Goal: Book appointment/travel/reservation

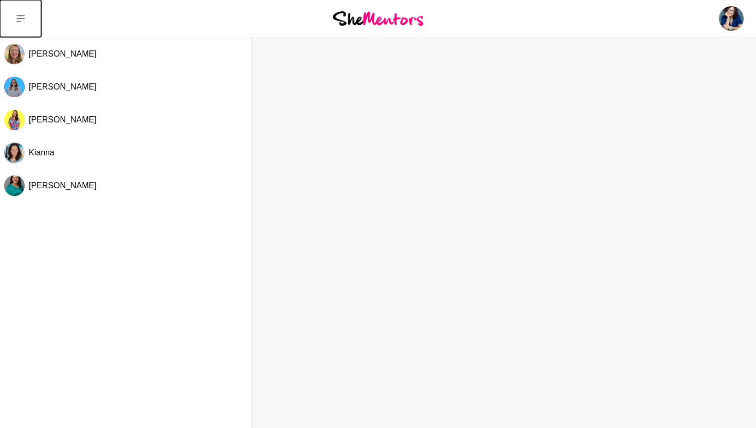
click at [23, 16] on icon at bounding box center [20, 18] width 8 height 8
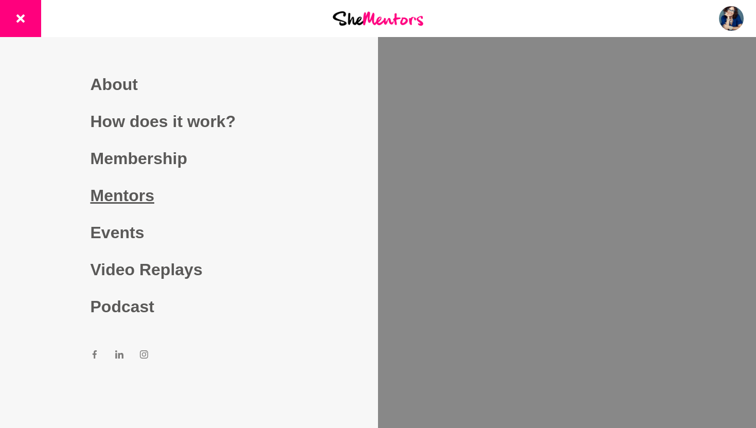
click at [144, 194] on link "Mentors" at bounding box center [190, 195] width 198 height 37
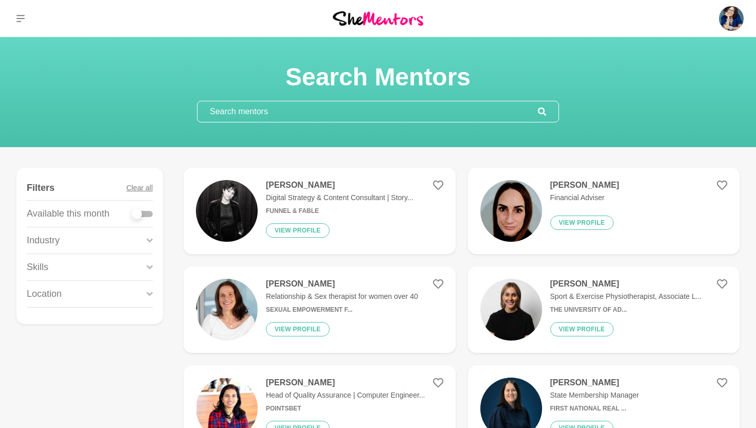
click at [148, 212] on div at bounding box center [142, 214] width 21 height 6
checkbox input "true"
click at [148, 212] on div at bounding box center [142, 214] width 21 height 6
checkbox input "true"
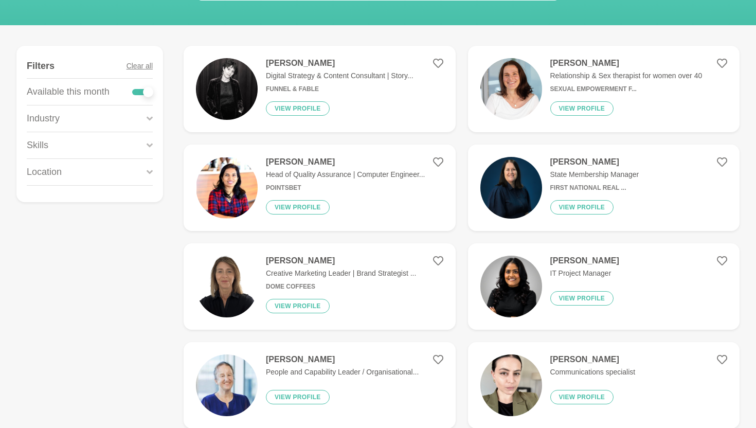
scroll to position [126, 0]
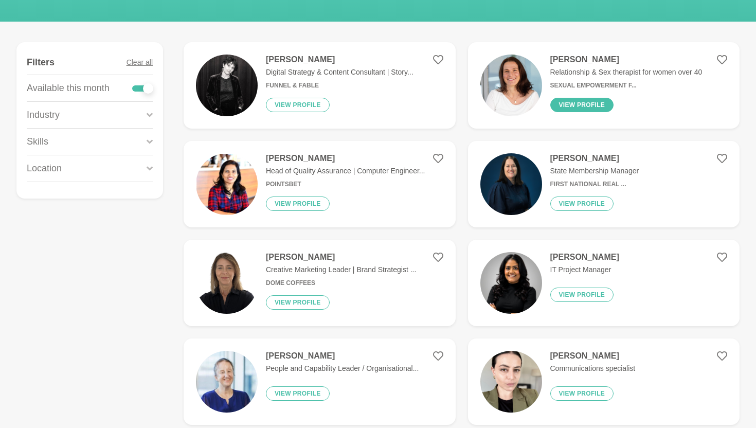
click at [577, 103] on button "View profile" at bounding box center [582, 105] width 64 height 14
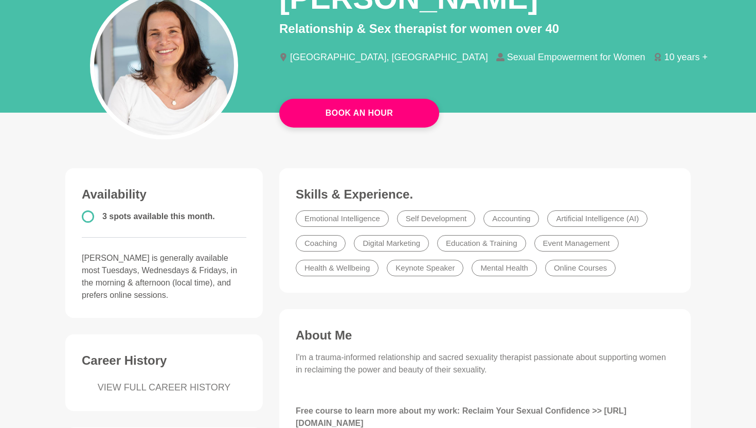
scroll to position [105, 0]
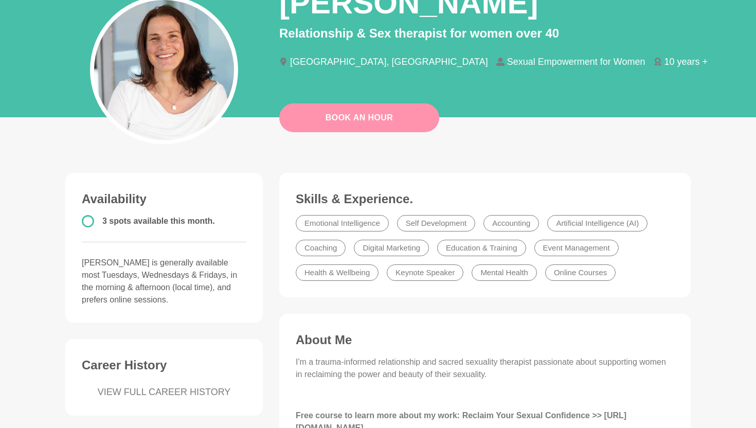
click at [360, 117] on link "Book An Hour" at bounding box center [359, 117] width 160 height 29
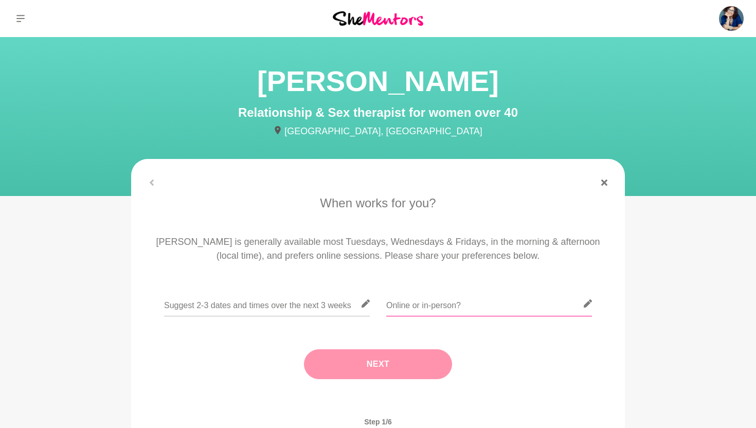
click at [425, 309] on input "text" at bounding box center [489, 303] width 206 height 25
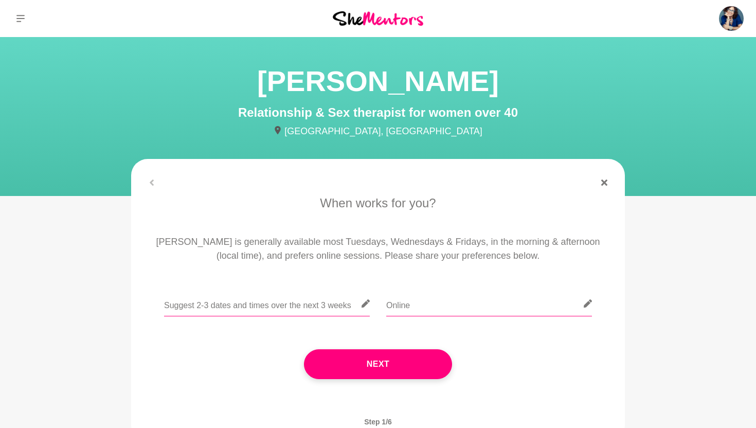
type input "Online"
click at [278, 310] on input "text" at bounding box center [267, 303] width 206 height 25
click at [164, 305] on input "5 hours behind" at bounding box center [267, 303] width 206 height 25
click at [247, 301] on input "I'm 5 hours behind" at bounding box center [267, 303] width 206 height 25
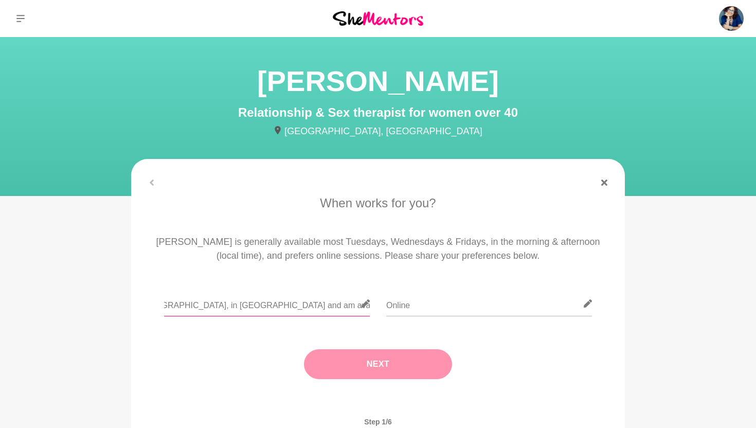
type input "I'm 5 hours behind [GEOGRAPHIC_DATA], in [GEOGRAPHIC_DATA] and am available Wed…"
click at [382, 361] on button "Next" at bounding box center [378, 364] width 148 height 30
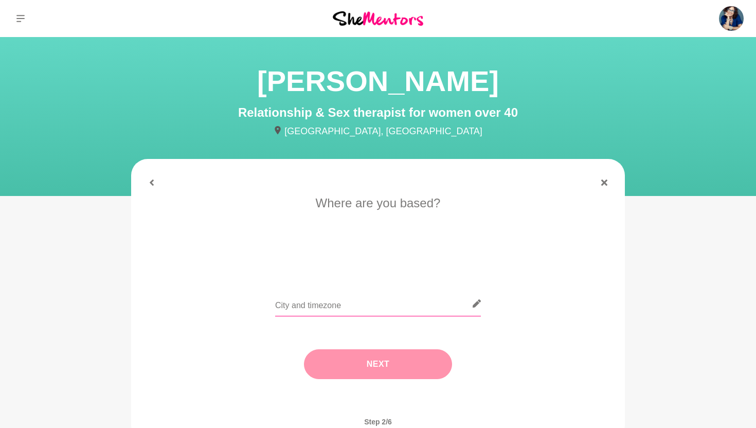
click at [347, 304] on input "text" at bounding box center [378, 303] width 206 height 25
type input "[GEOGRAPHIC_DATA]"
click at [383, 369] on button "Next" at bounding box center [378, 364] width 148 height 30
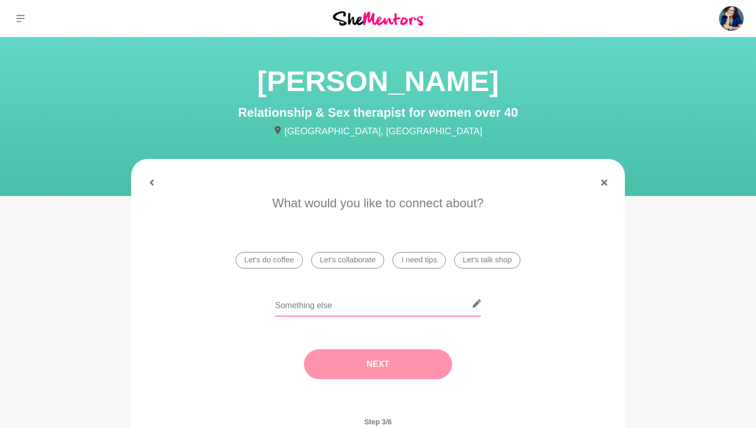
click at [323, 305] on input "text" at bounding box center [378, 303] width 206 height 25
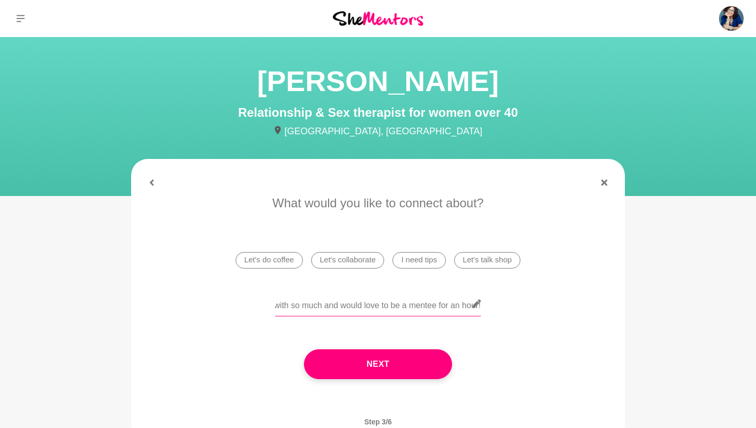
scroll to position [0, 110]
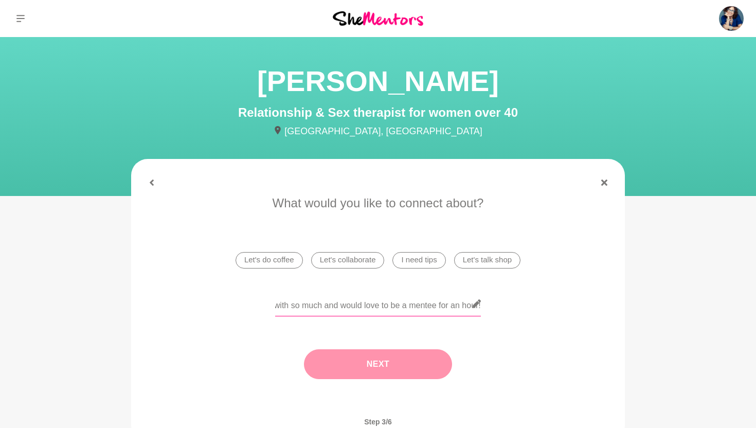
type input "Loved your profile, resonate with so much and would love to be a mentee for an …"
click at [377, 365] on button "Next" at bounding box center [378, 364] width 148 height 30
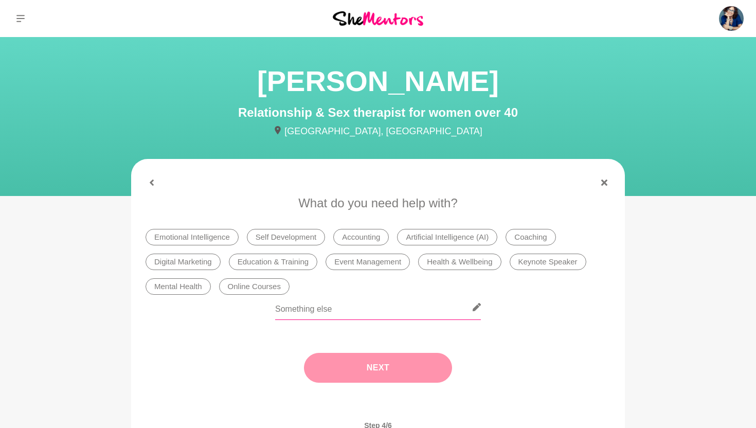
click at [333, 310] on input "text" at bounding box center [378, 307] width 206 height 25
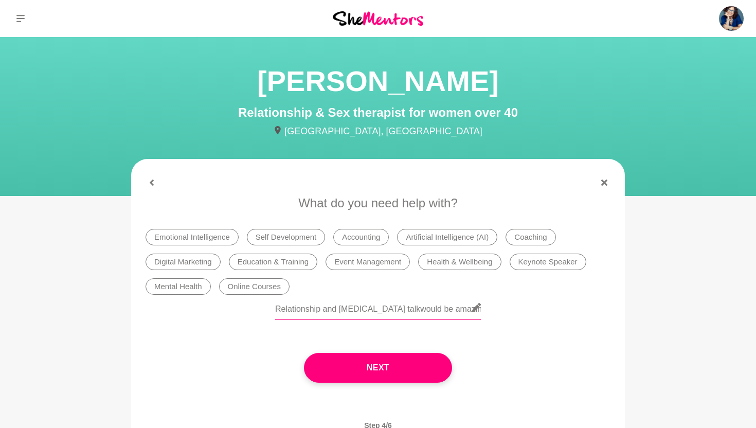
click at [398, 307] on input "Relationship and [MEDICAL_DATA] talkwould be amazing." at bounding box center [378, 307] width 206 height 25
click at [470, 308] on input "Relationship and [MEDICAL_DATA] talk would be amazing." at bounding box center [378, 307] width 206 height 25
click at [447, 309] on input "Relationship and [MEDICAL_DATA] talk would be amazing. Single for the past 18 m…" at bounding box center [378, 307] width 206 height 25
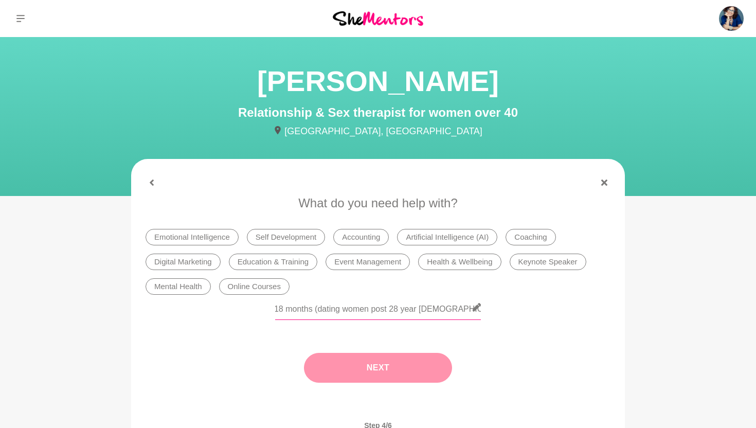
type input "Relationship and [MEDICAL_DATA] talk would be amazing. Single for the past 18 m…"
click at [387, 369] on button "Next" at bounding box center [378, 368] width 148 height 30
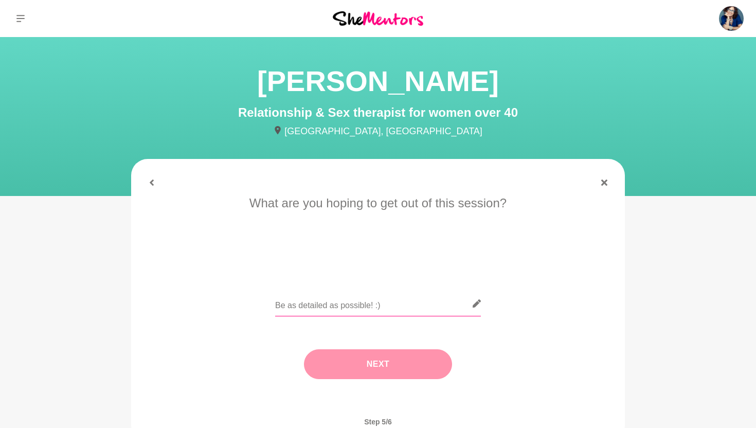
click at [330, 307] on input "text" at bounding box center [378, 303] width 206 height 25
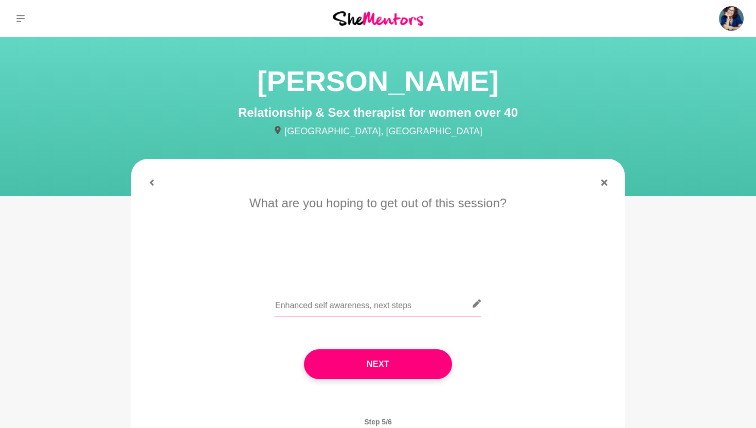
click at [371, 302] on input "Enhanced self awareness, next steps" at bounding box center [378, 303] width 206 height 25
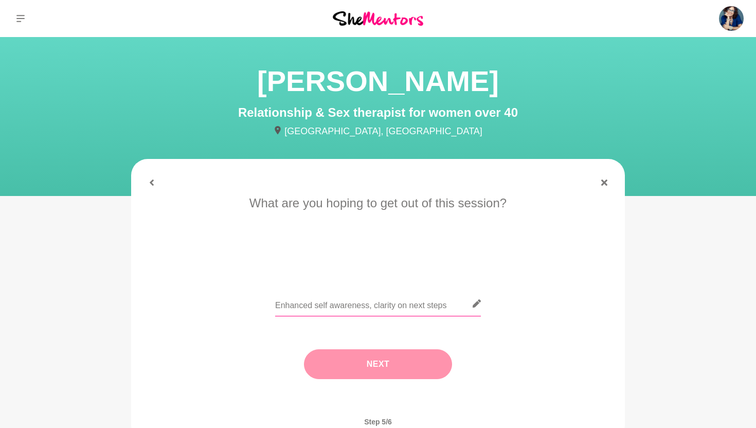
type input "Enhanced self awareness, clarity on next steps"
click at [399, 363] on button "Next" at bounding box center [378, 364] width 148 height 30
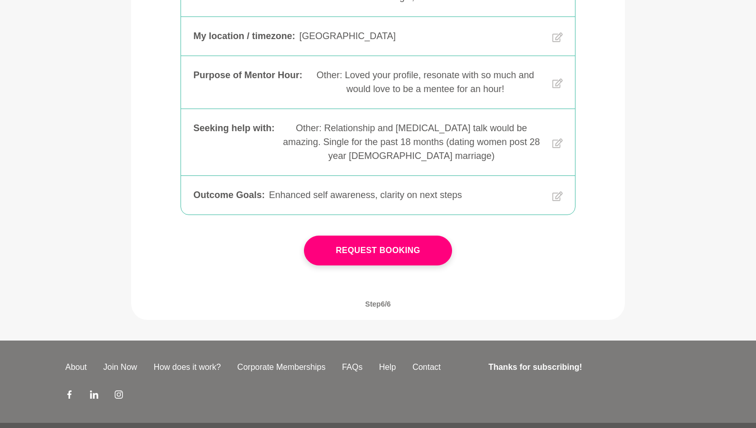
scroll to position [288, 0]
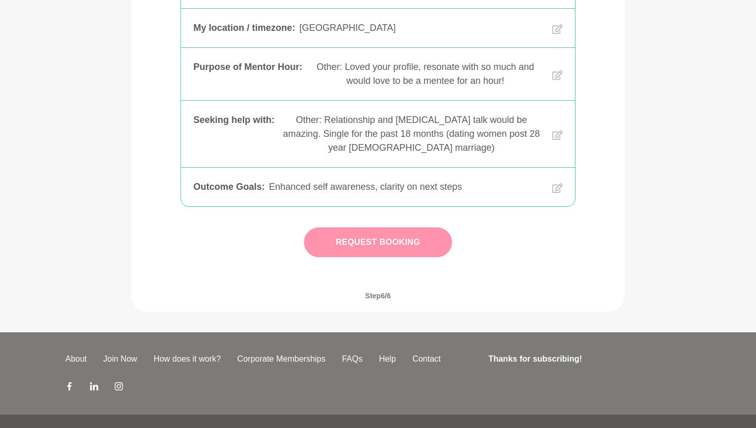
click at [393, 227] on button "Request Booking" at bounding box center [378, 242] width 148 height 30
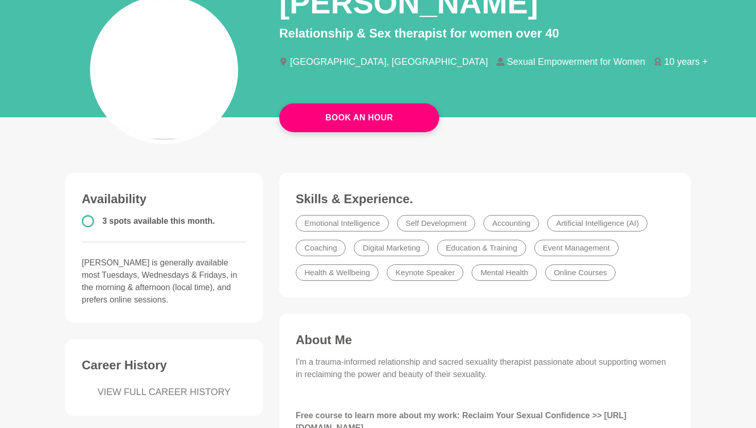
scroll to position [126, 0]
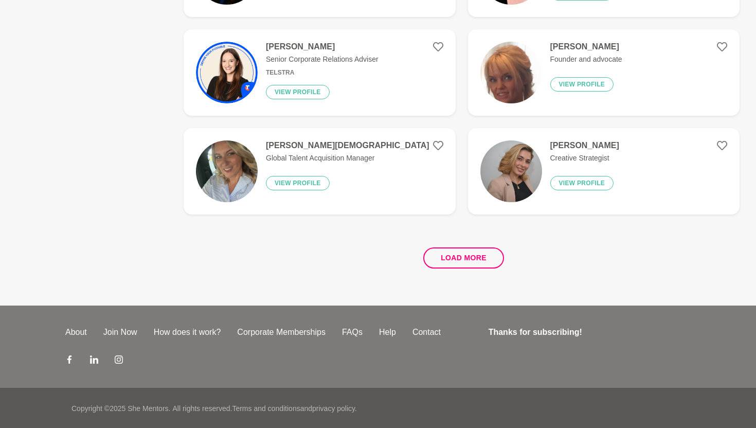
scroll to position [1917, 0]
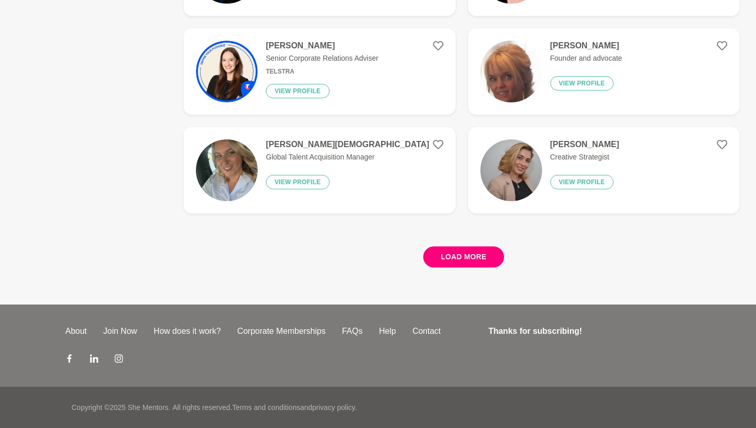
click at [467, 259] on button "Load more" at bounding box center [463, 256] width 81 height 21
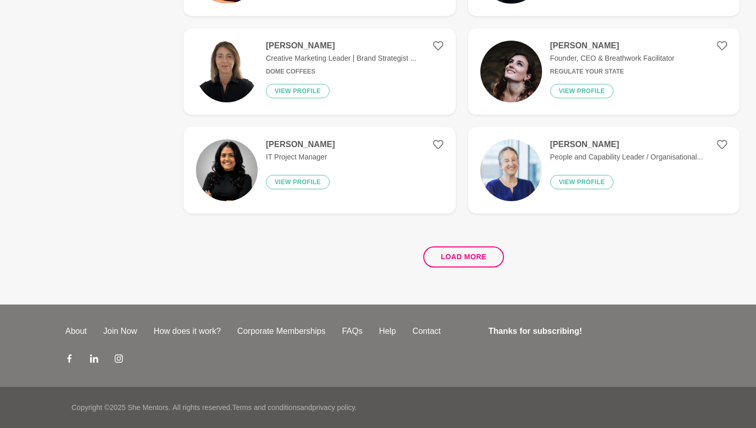
scroll to position [0, 0]
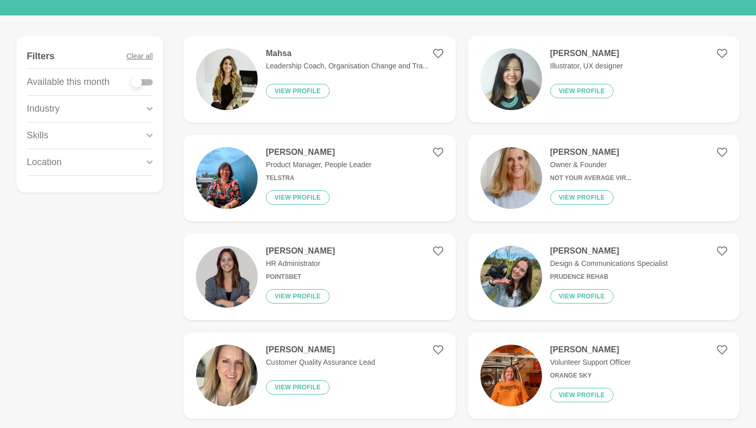
scroll to position [133, 0]
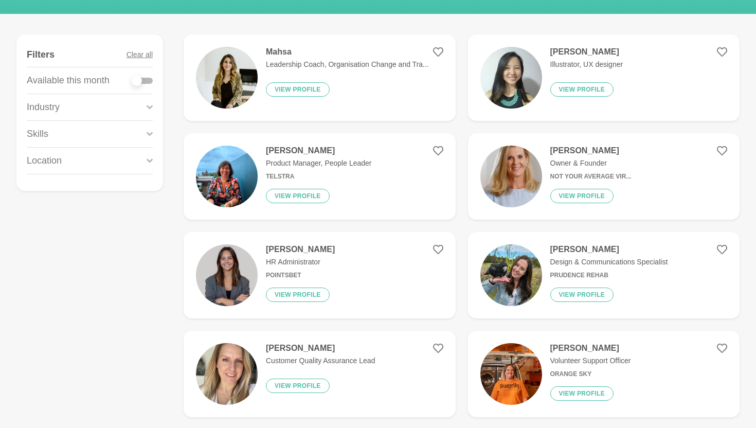
click at [598, 175] on h6 "Not Your Average Vir..." at bounding box center [590, 177] width 81 height 8
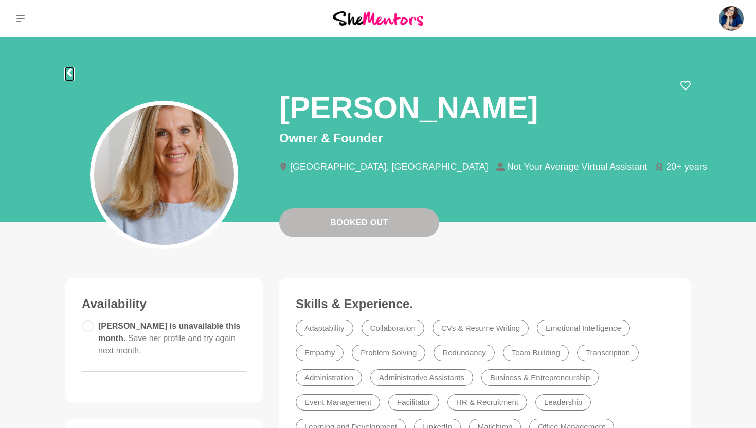
click at [71, 76] on icon at bounding box center [69, 72] width 5 height 8
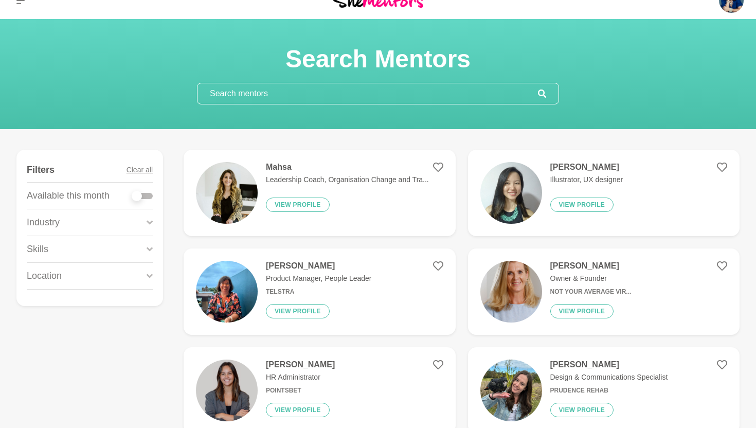
scroll to position [19, 0]
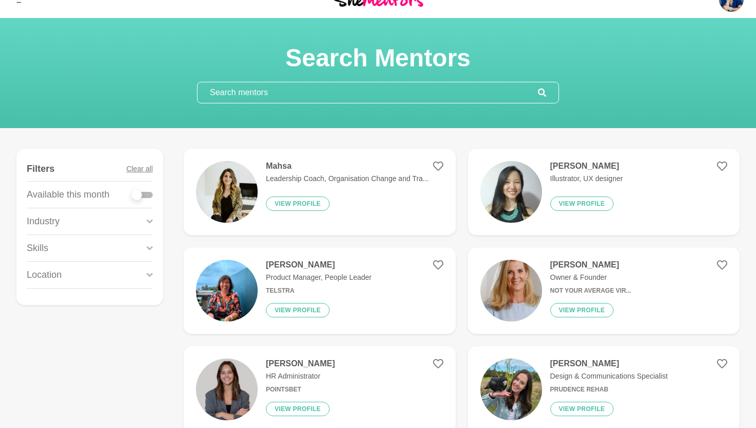
click at [147, 195] on div at bounding box center [142, 195] width 21 height 6
checkbox input "true"
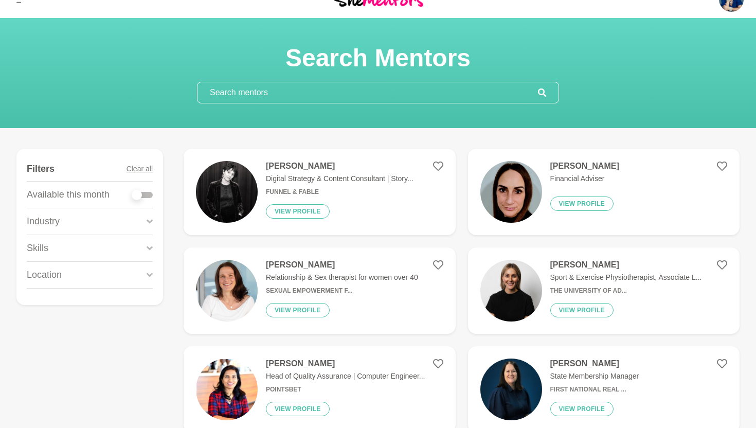
scroll to position [0, 0]
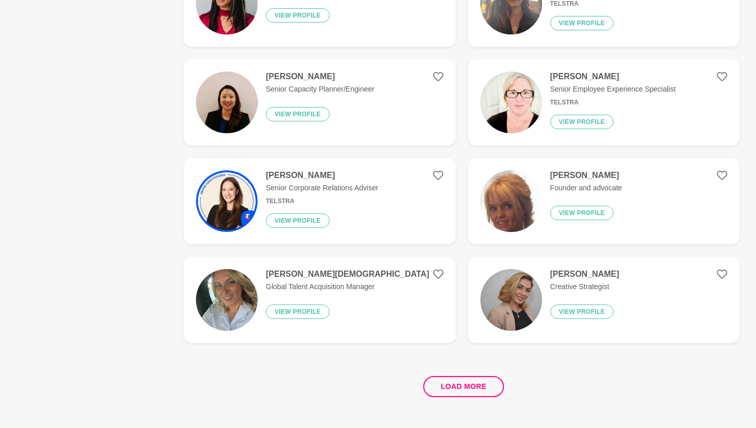
scroll to position [1787, 0]
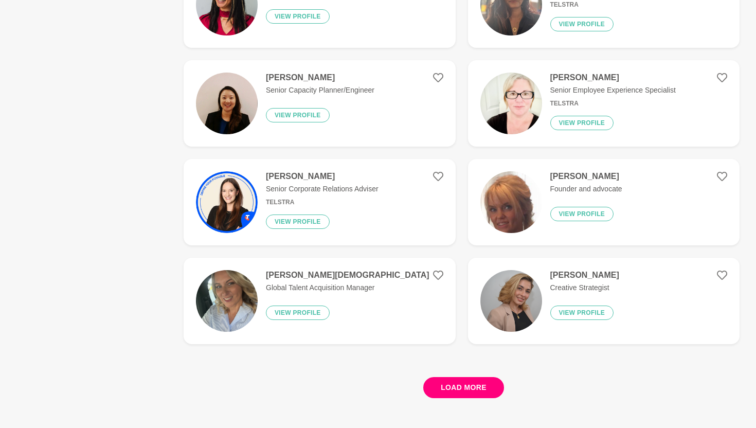
click at [467, 384] on button "Load more" at bounding box center [463, 387] width 81 height 21
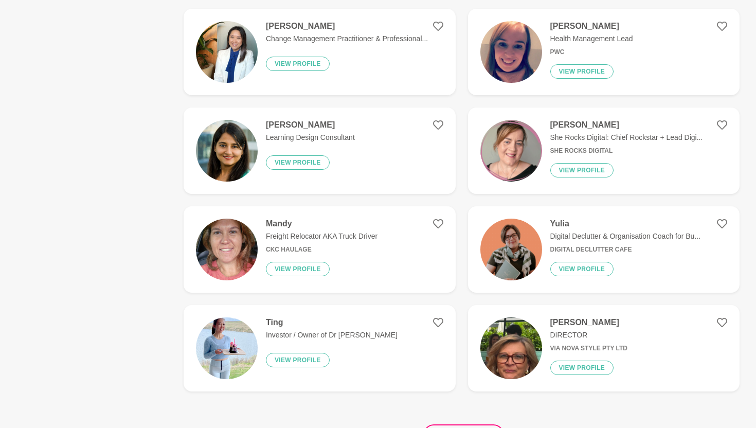
scroll to position [3717, 0]
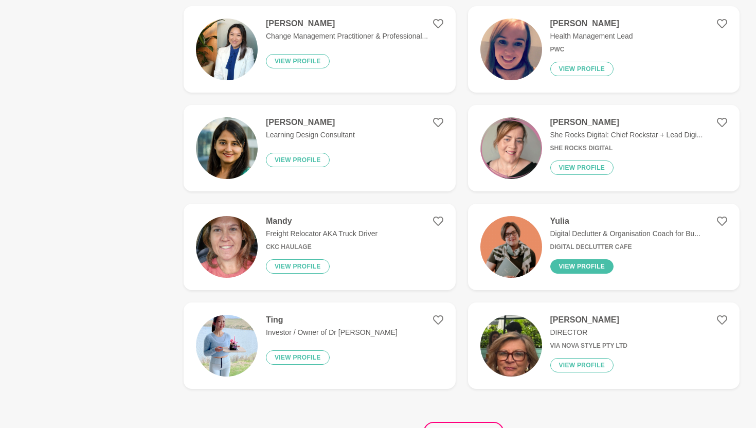
click at [577, 266] on button "View profile" at bounding box center [582, 266] width 64 height 14
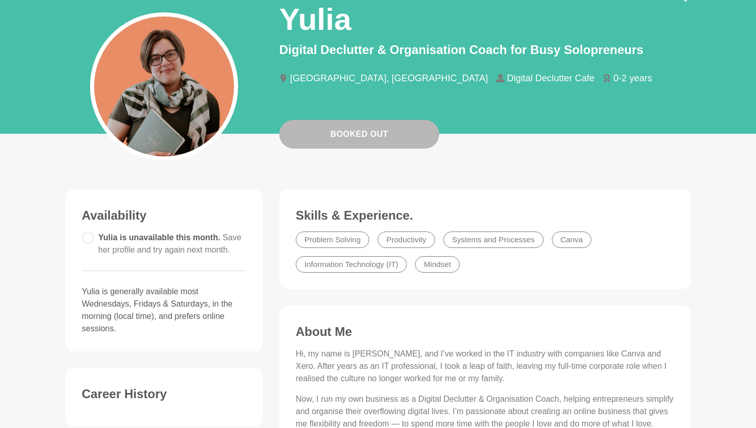
scroll to position [92, 0]
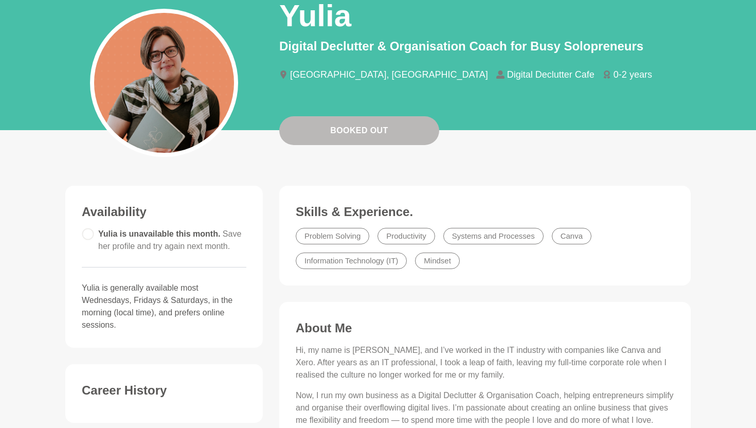
click at [86, 232] on circle at bounding box center [87, 233] width 11 height 11
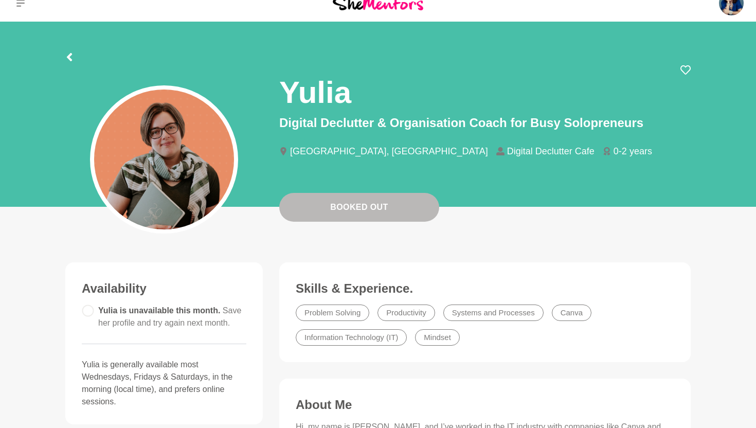
scroll to position [14, 0]
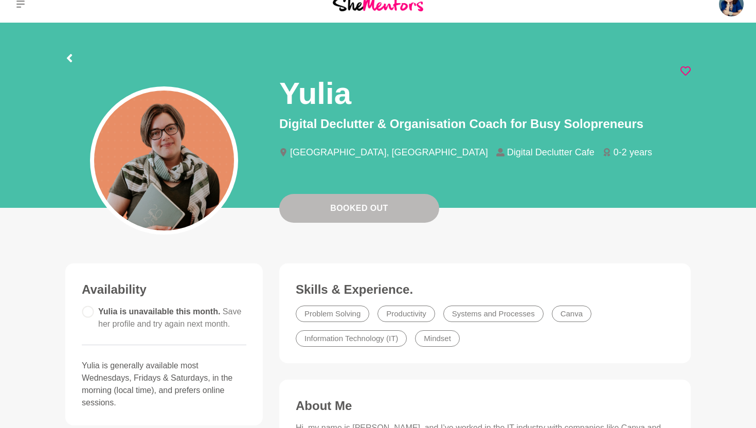
click at [686, 72] on icon at bounding box center [686, 71] width 10 height 10
click at [71, 56] on icon at bounding box center [69, 58] width 5 height 8
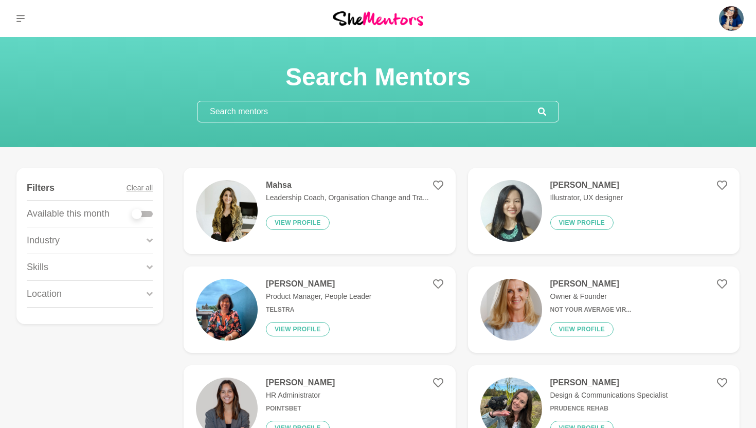
click at [143, 211] on div at bounding box center [142, 214] width 21 height 6
checkbox input "true"
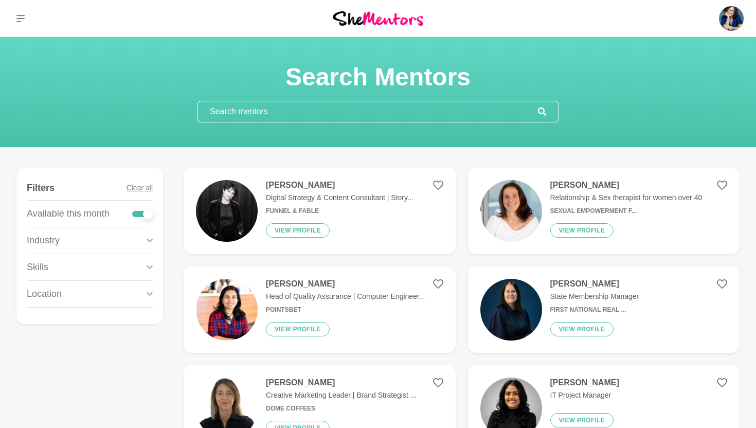
click at [151, 236] on icon at bounding box center [150, 241] width 6 height 14
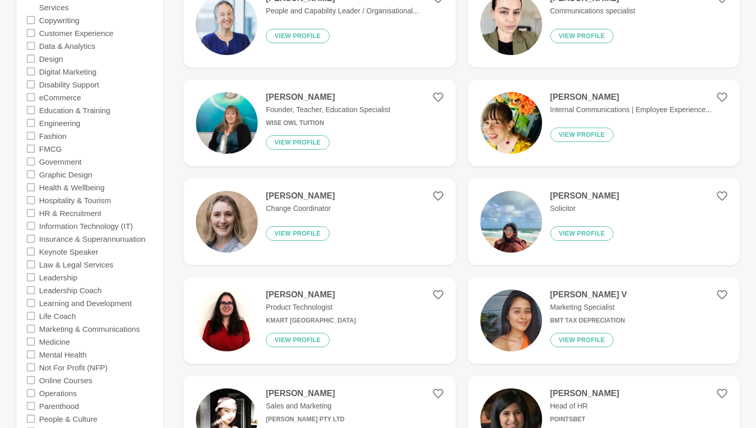
scroll to position [484, 0]
click at [29, 185] on icon at bounding box center [31, 187] width 8 height 8
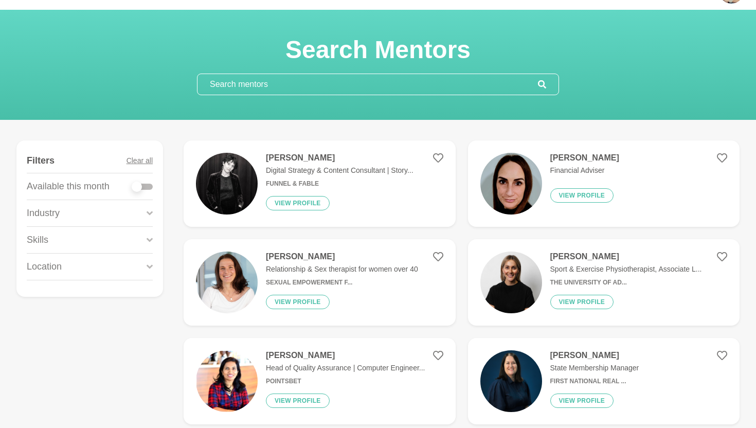
scroll to position [29, 0]
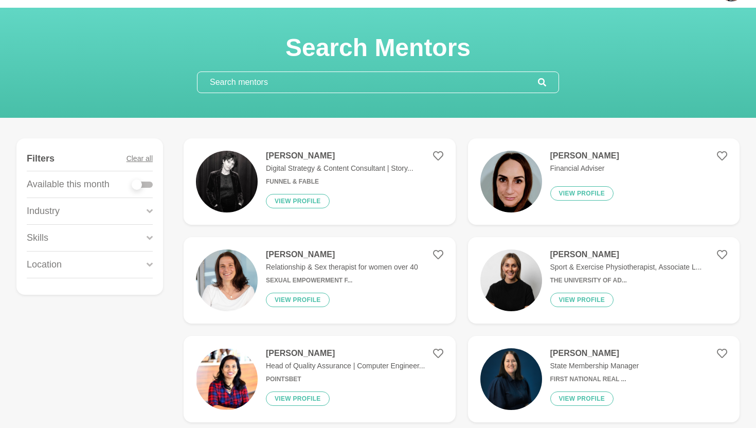
click at [147, 184] on div at bounding box center [142, 185] width 21 height 6
checkbox input "true"
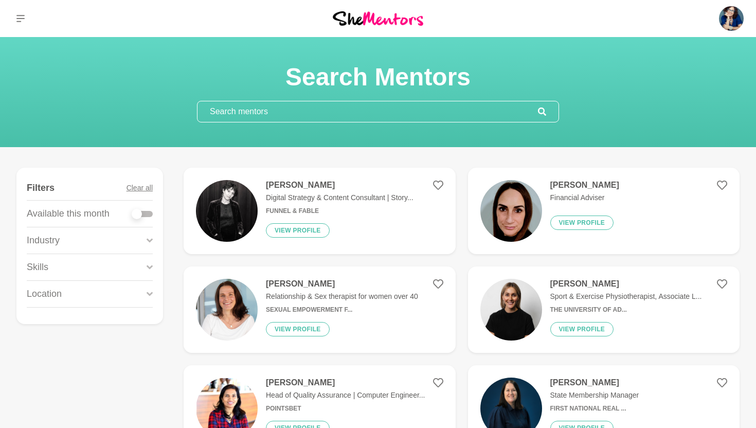
click at [149, 238] on icon at bounding box center [150, 241] width 6 height 14
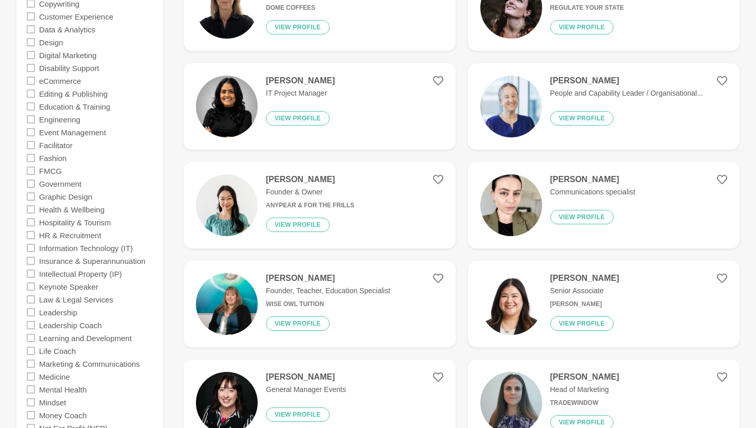
scroll to position [501, 0]
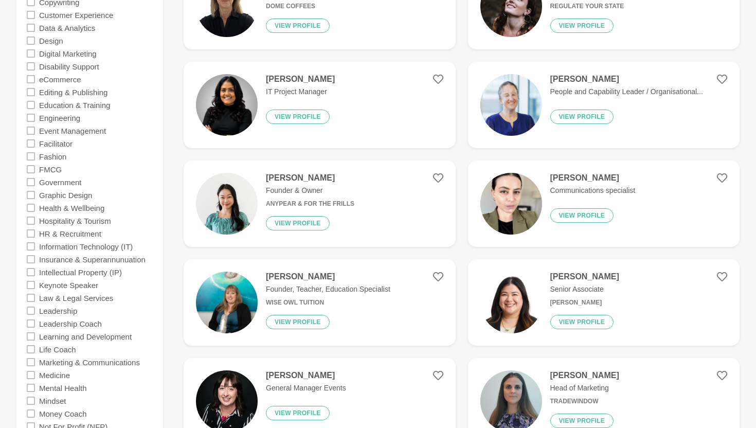
click at [30, 205] on icon at bounding box center [31, 208] width 8 height 8
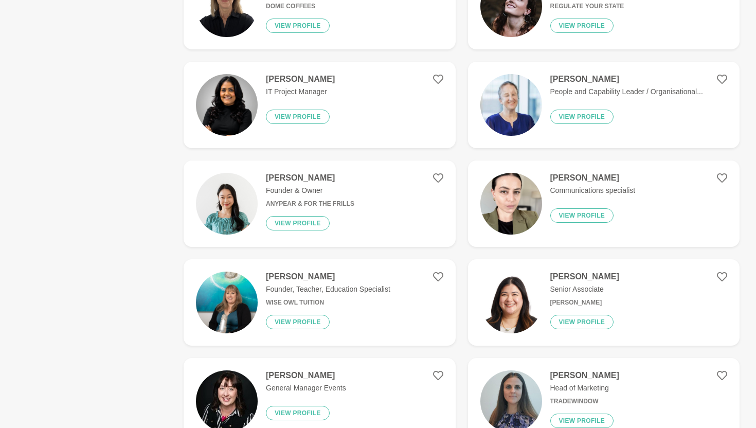
scroll to position [0, 0]
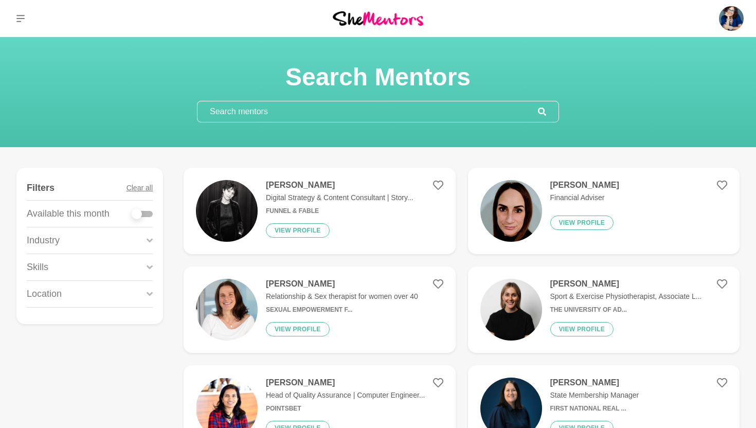
click at [148, 209] on label at bounding box center [142, 212] width 21 height 10
checkbox input "true"
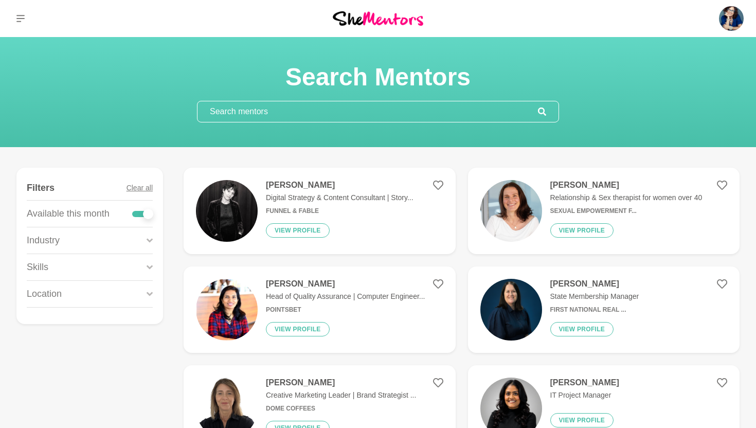
click at [148, 266] on icon at bounding box center [150, 267] width 6 height 4
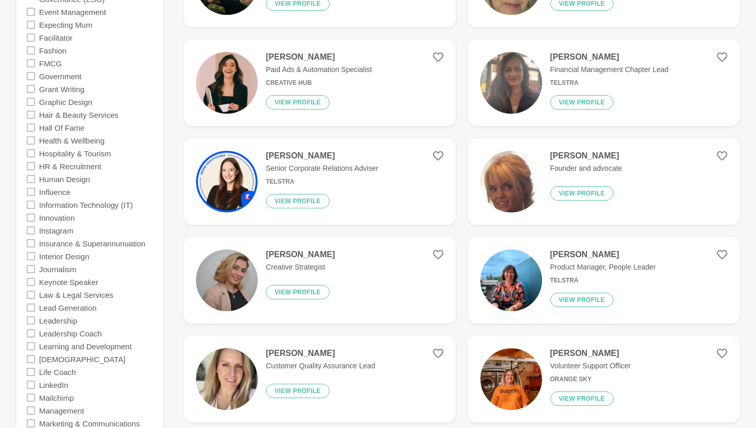
scroll to position [1019, 0]
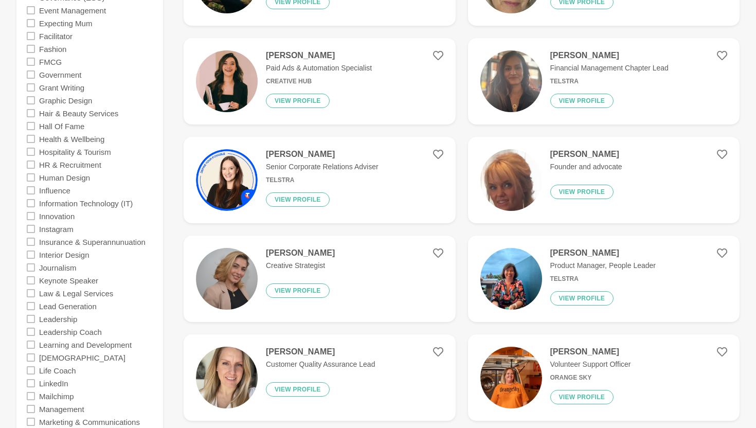
click at [32, 356] on icon at bounding box center [31, 357] width 8 height 8
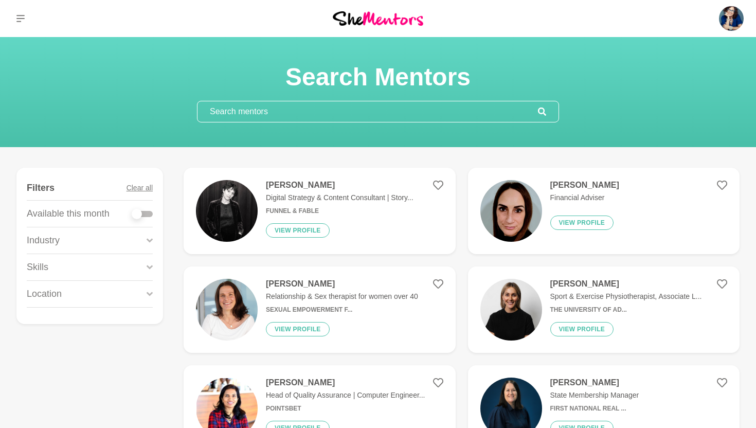
click at [149, 211] on div at bounding box center [142, 214] width 21 height 6
checkbox input "true"
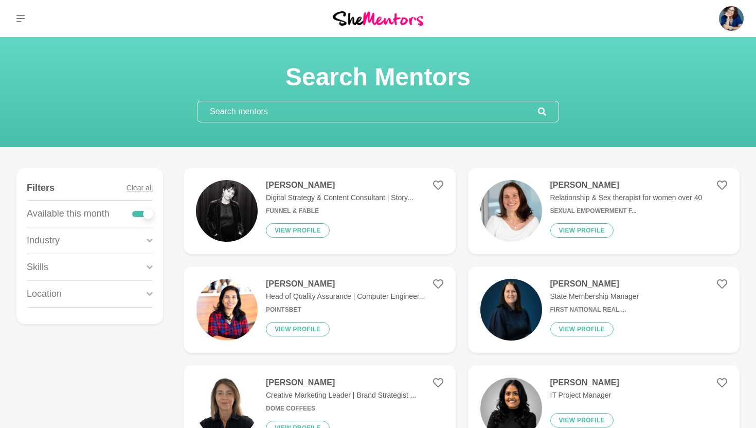
click at [149, 263] on icon at bounding box center [150, 267] width 6 height 14
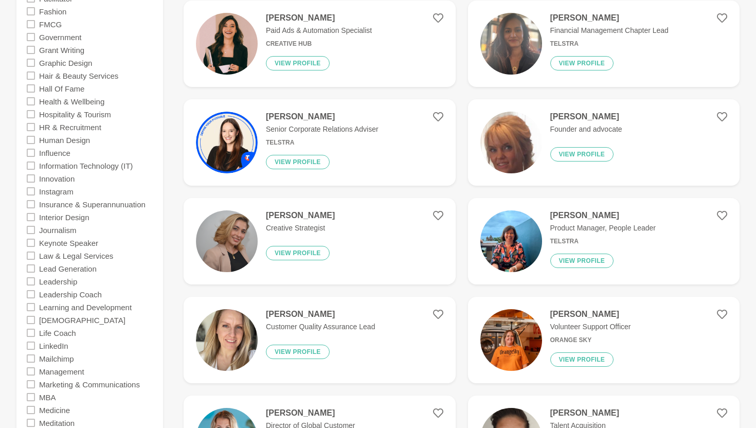
scroll to position [1059, 0]
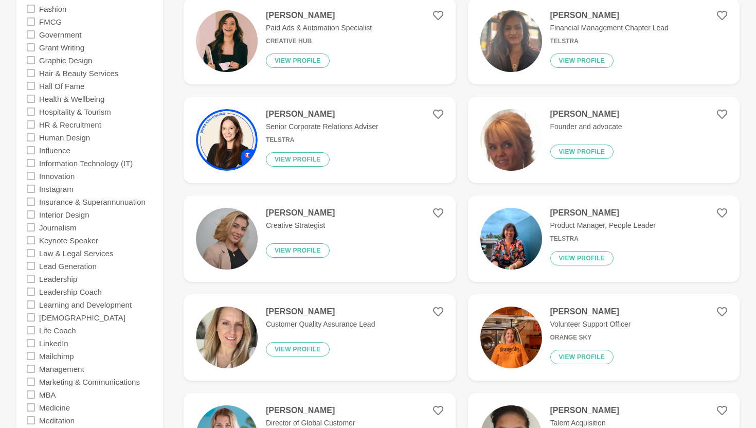
click at [29, 317] on icon at bounding box center [31, 317] width 8 height 8
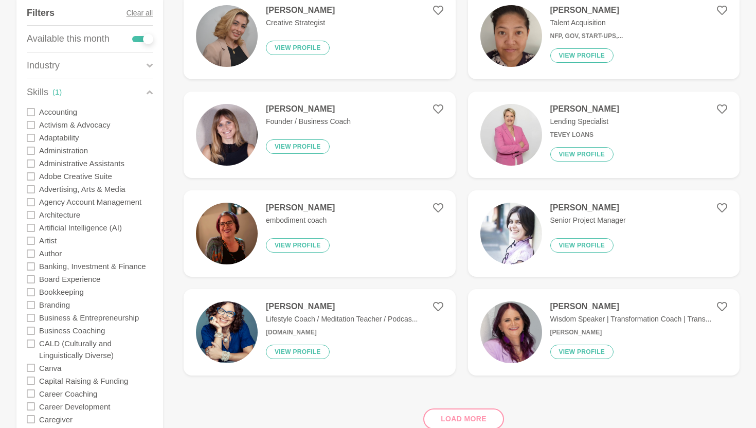
scroll to position [177, 0]
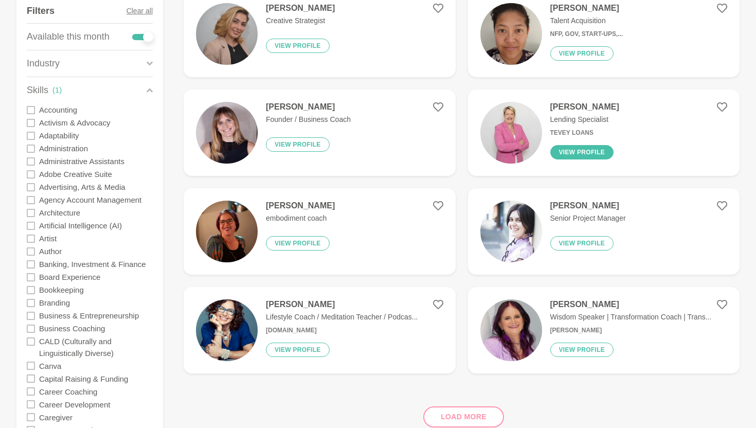
click at [582, 152] on button "View profile" at bounding box center [582, 152] width 64 height 14
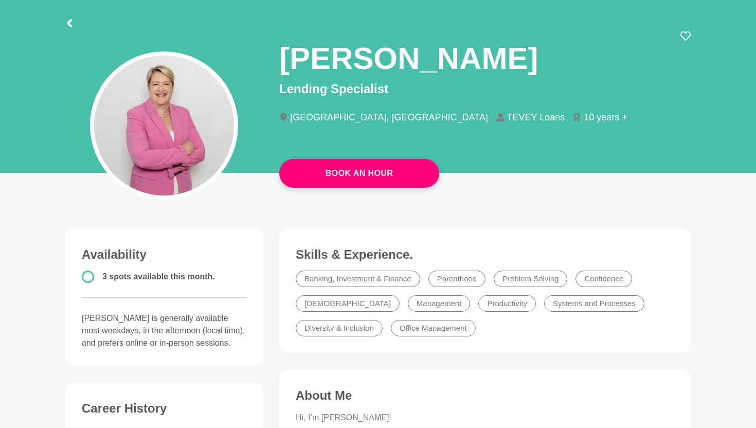
scroll to position [47, 0]
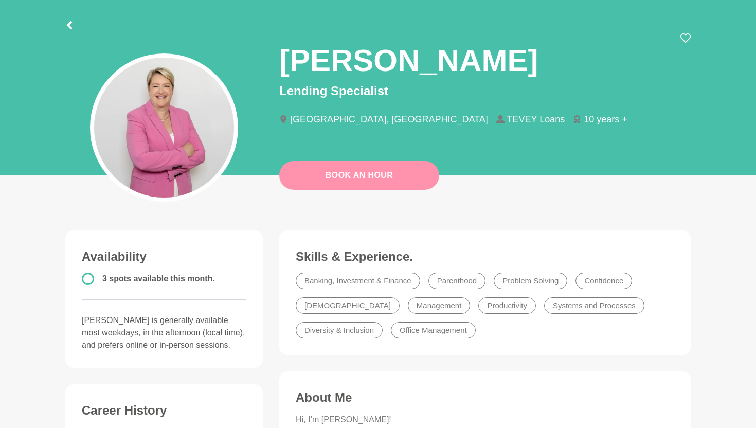
click at [373, 177] on link "Book An Hour" at bounding box center [359, 175] width 160 height 29
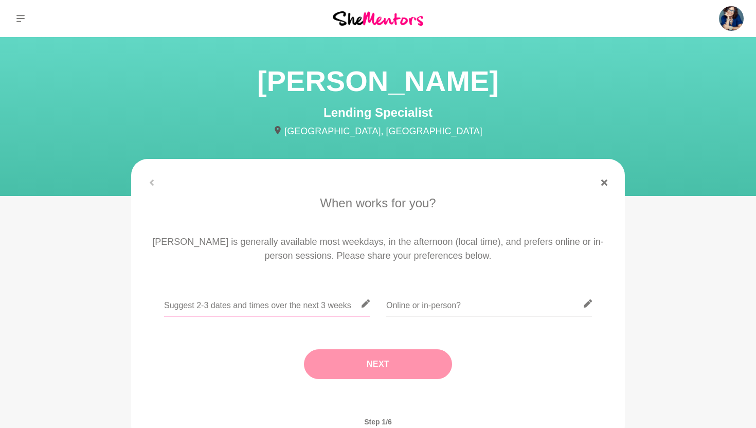
click at [254, 305] on input "text" at bounding box center [267, 303] width 206 height 25
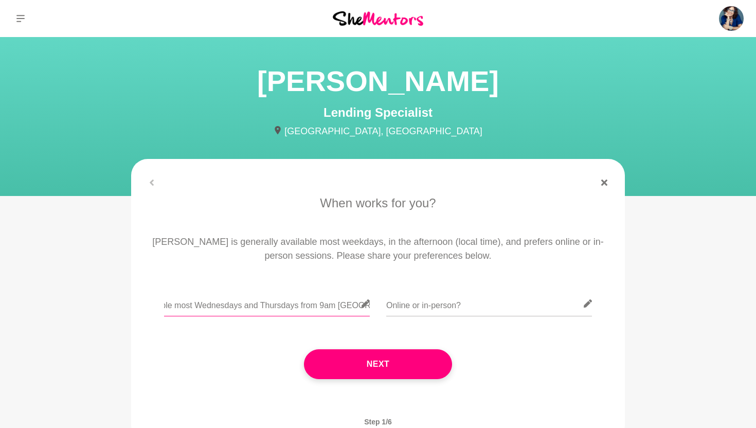
scroll to position [0, 30]
type input "Available most Wednesdays and Thursdays from 9am [GEOGRAPHIC_DATA] time"
click at [431, 304] on input "text" at bounding box center [489, 303] width 206 height 25
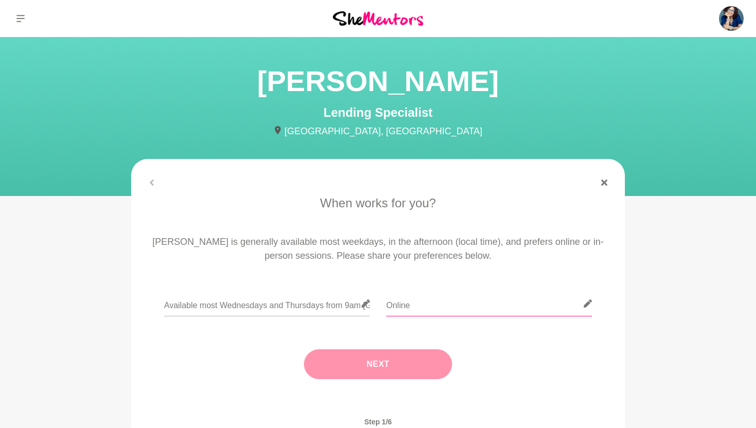
type input "Online"
click at [392, 364] on button "Next" at bounding box center [378, 364] width 148 height 30
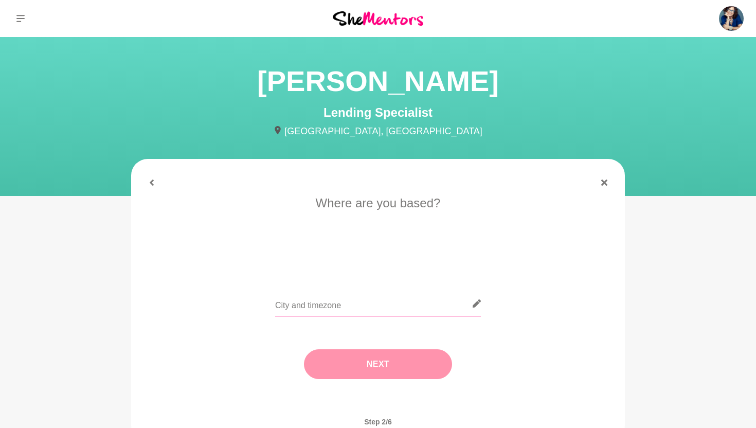
click at [355, 299] on input "text" at bounding box center [378, 303] width 206 height 25
type input "[GEOGRAPHIC_DATA]"
click at [372, 360] on button "Next" at bounding box center [378, 364] width 148 height 30
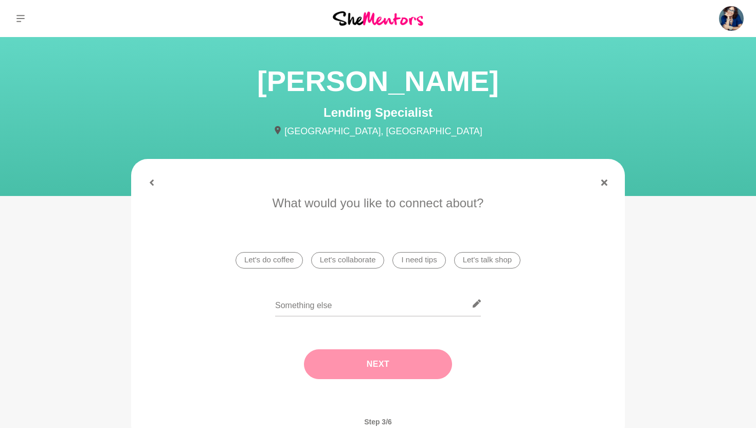
click at [418, 262] on li "I need tips" at bounding box center [419, 260] width 53 height 16
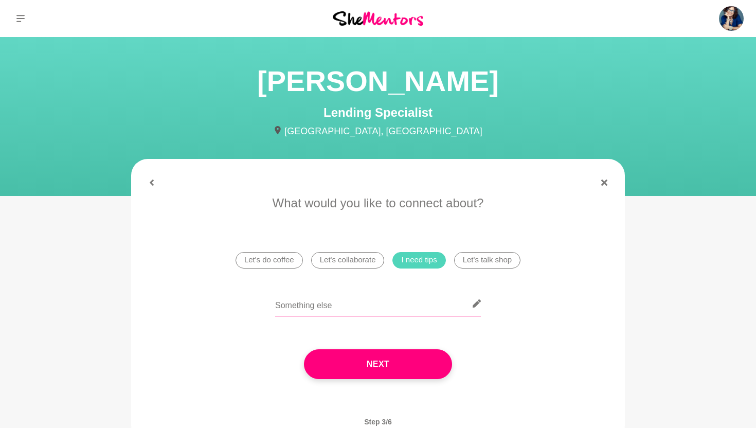
click at [322, 309] on input "text" at bounding box center [378, 303] width 206 height 25
drag, startPoint x: 347, startPoint y: 306, endPoint x: 491, endPoint y: 306, distance: 143.5
click at [491, 306] on div "I'd love to get some wisdom to improve my financial literacy, at 55 in the wors…" at bounding box center [378, 310] width 465 height 38
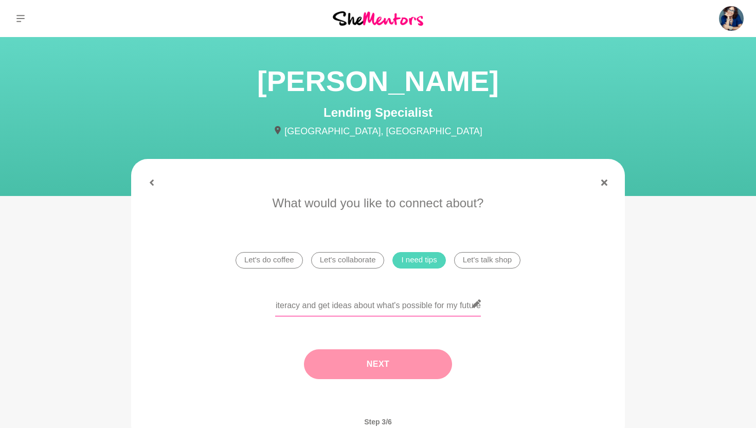
type input "I'd love to get some wisdom to improve my financial literacy and get ideas abou…"
click at [387, 351] on button "Next" at bounding box center [378, 364] width 148 height 30
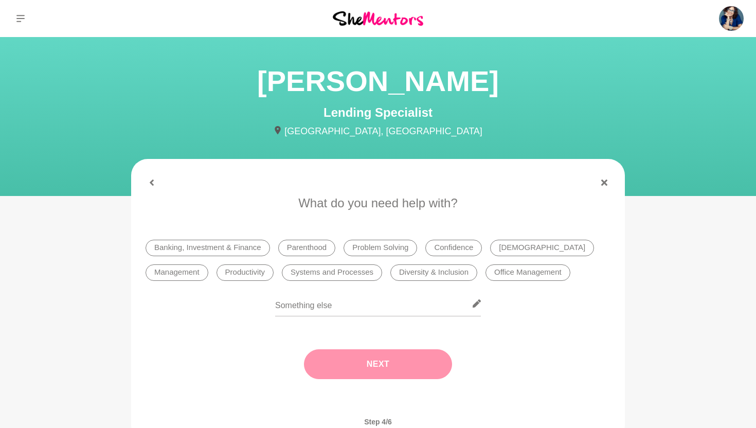
click at [215, 246] on li "Banking, Investment & Finance" at bounding box center [208, 248] width 124 height 16
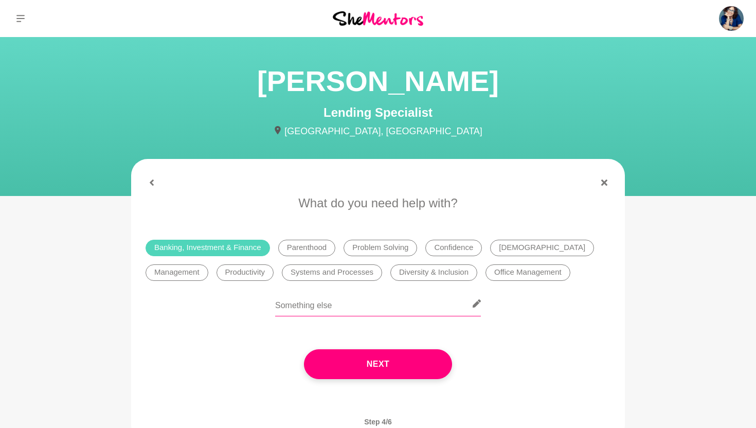
click at [302, 304] on input "text" at bounding box center [378, 303] width 206 height 25
type input "I"
type input "M"
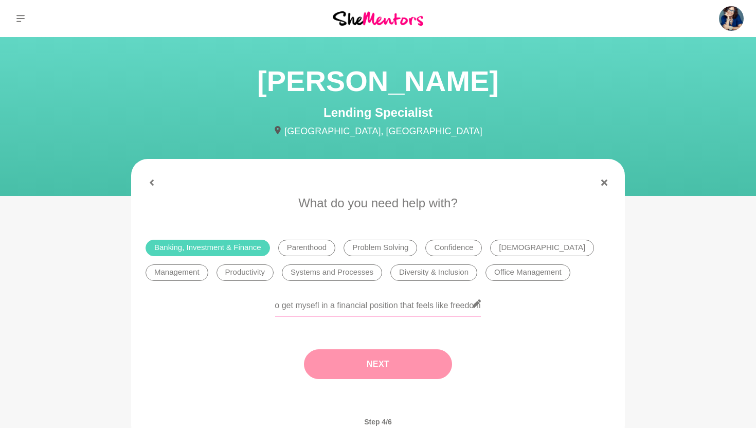
type input "I'd love to talk about the future possibilities as to get mysefl in a financial…"
click at [386, 365] on button "Next" at bounding box center [378, 364] width 148 height 30
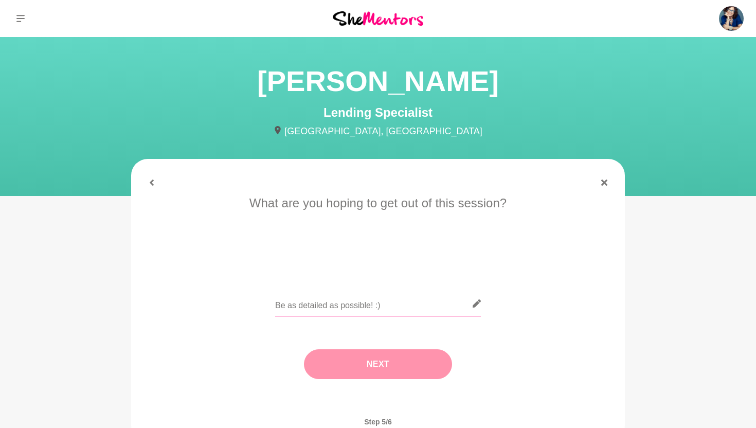
click at [345, 299] on input "text" at bounding box center [378, 303] width 206 height 25
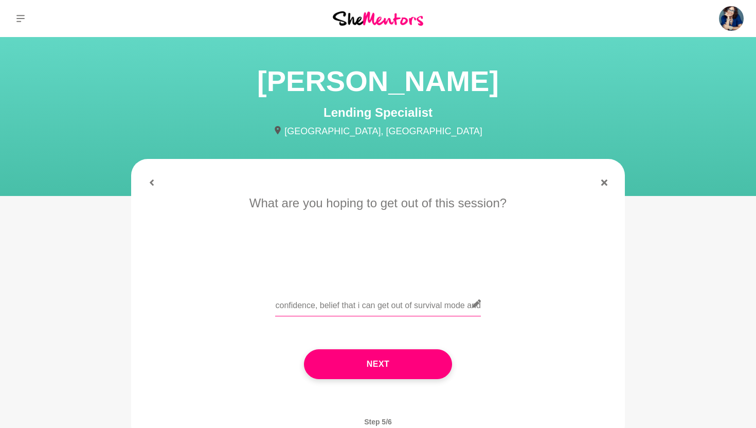
scroll to position [0, 26]
click at [356, 306] on input "Tips, confidence, belief that i can get out of survival mode and" at bounding box center [378, 303] width 206 height 25
click at [483, 304] on div "Tips, confidence, belief that I can get out of survival mode and" at bounding box center [378, 310] width 465 height 38
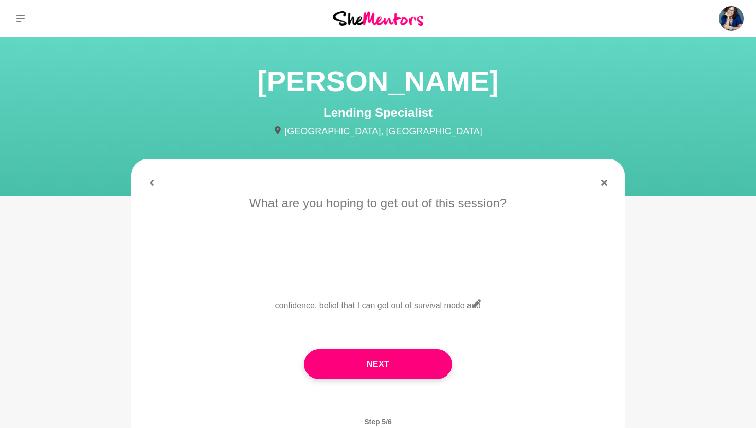
click at [479, 304] on icon at bounding box center [477, 303] width 8 height 8
click at [477, 305] on icon at bounding box center [477, 303] width 8 height 8
drag, startPoint x: 465, startPoint y: 304, endPoint x: 508, endPoint y: 304, distance: 43.2
click at [508, 304] on div "Tips, confidence, belief that I can get out of survival mode and" at bounding box center [378, 310] width 465 height 38
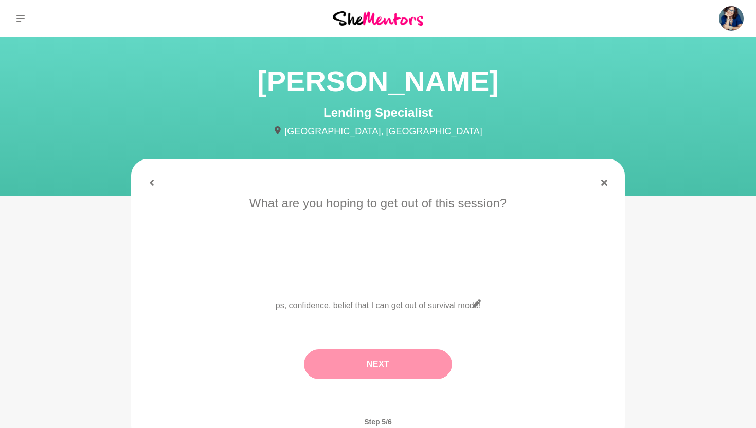
type input "Tips, confidence, belief that I can get out of survival mode!"
click at [393, 365] on button "Next" at bounding box center [378, 364] width 148 height 30
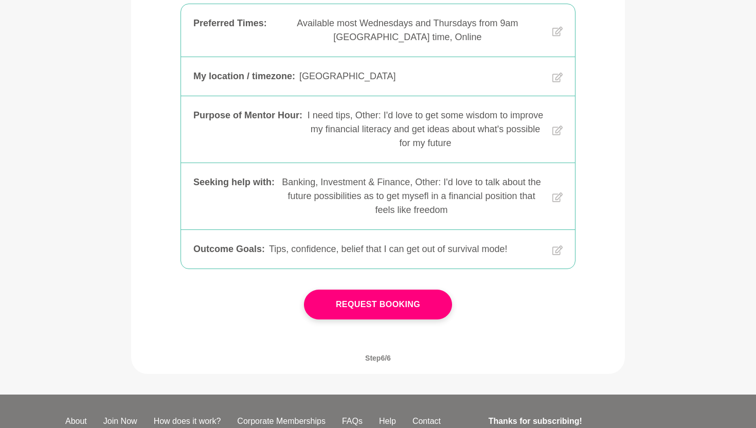
scroll to position [315, 0]
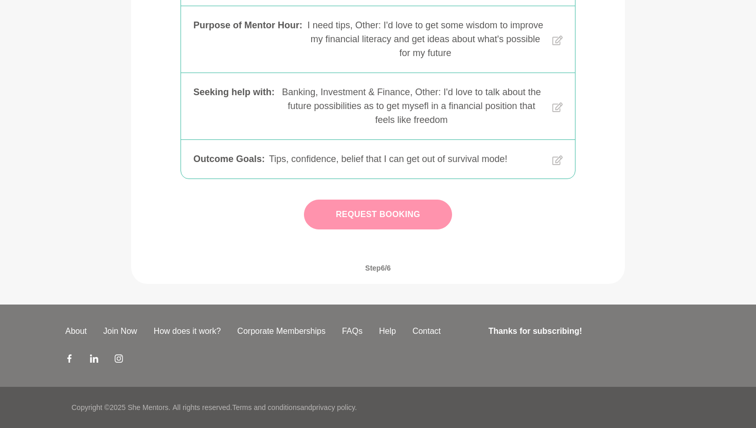
click at [382, 210] on button "Request Booking" at bounding box center [378, 215] width 148 height 30
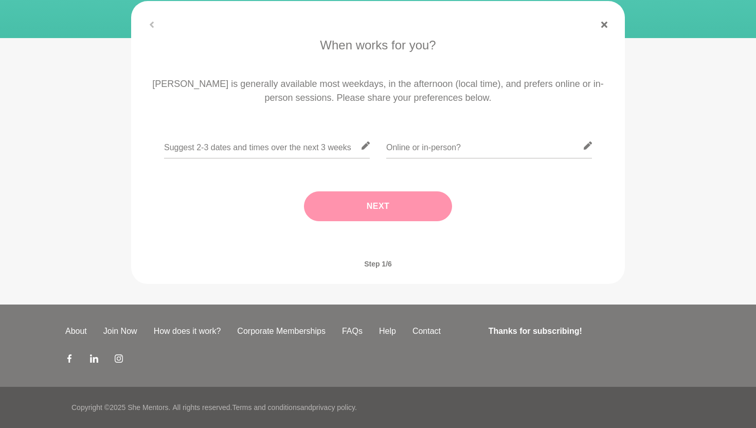
scroll to position [47, 0]
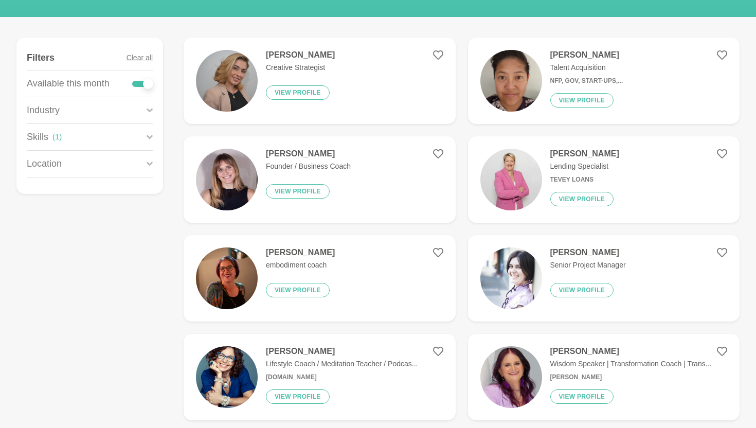
scroll to position [106, 0]
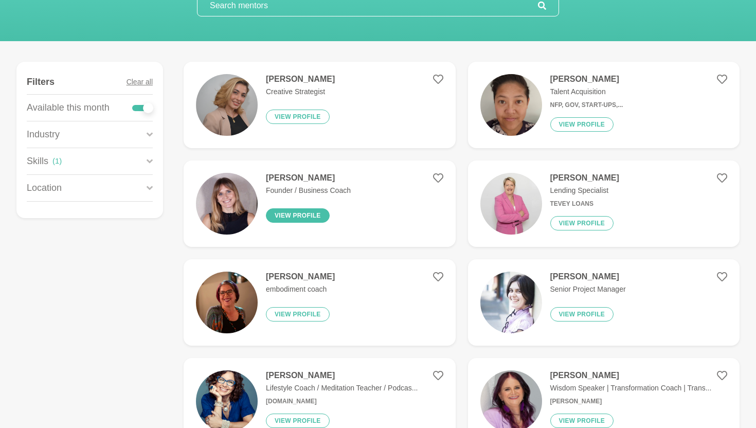
click at [282, 213] on button "View profile" at bounding box center [298, 215] width 64 height 14
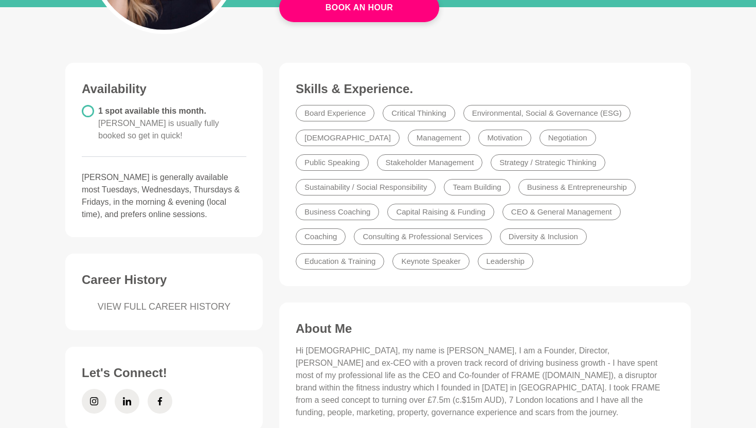
scroll to position [217, 0]
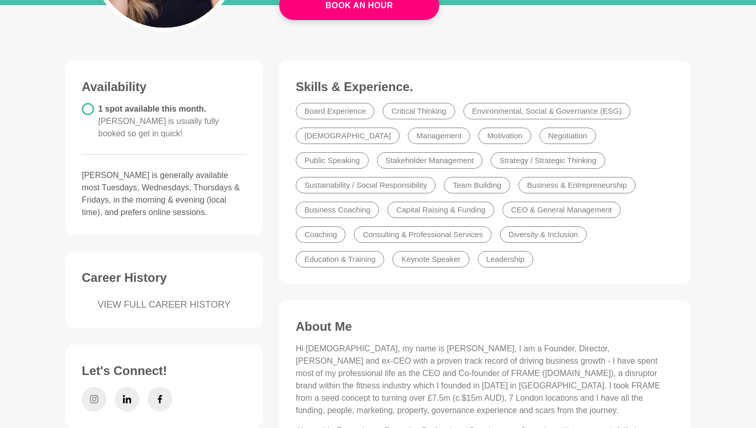
click at [97, 388] on icon at bounding box center [94, 399] width 8 height 25
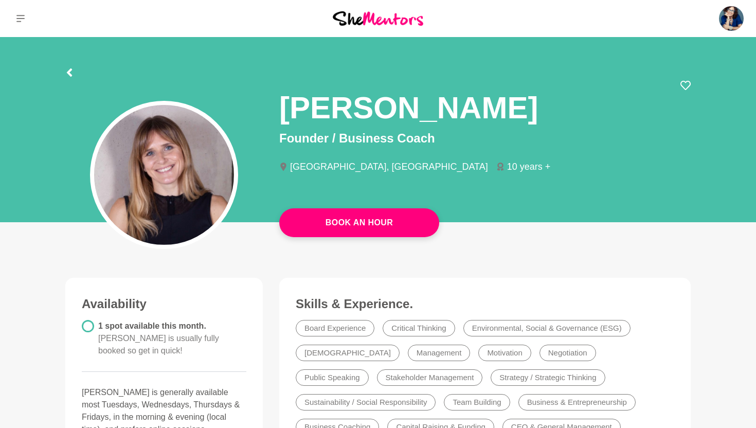
click at [77, 77] on div at bounding box center [378, 71] width 626 height 19
click at [65, 73] on icon at bounding box center [69, 72] width 8 height 8
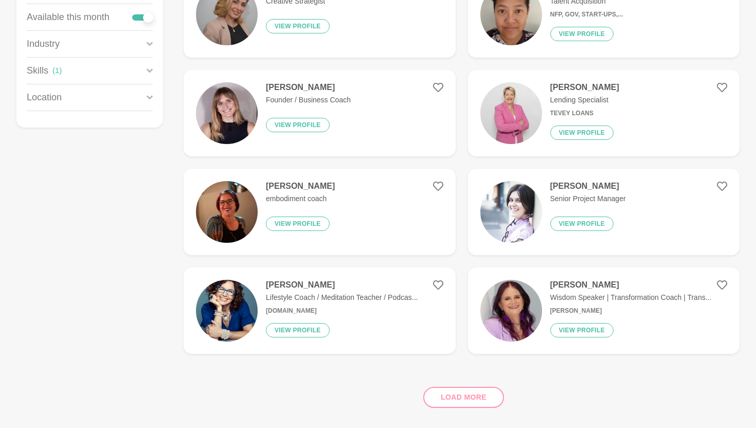
scroll to position [198, 0]
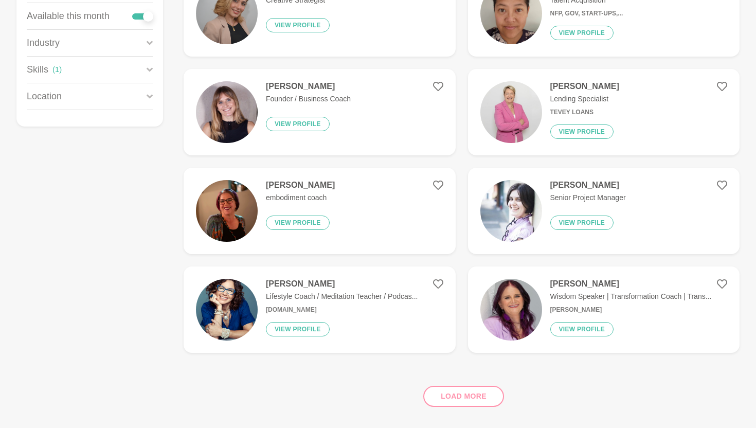
click at [478, 394] on div "Load more" at bounding box center [462, 392] width 556 height 62
click at [450, 395] on div "Load more" at bounding box center [462, 392] width 556 height 62
click at [313, 188] on h4 "[PERSON_NAME]" at bounding box center [300, 185] width 69 height 10
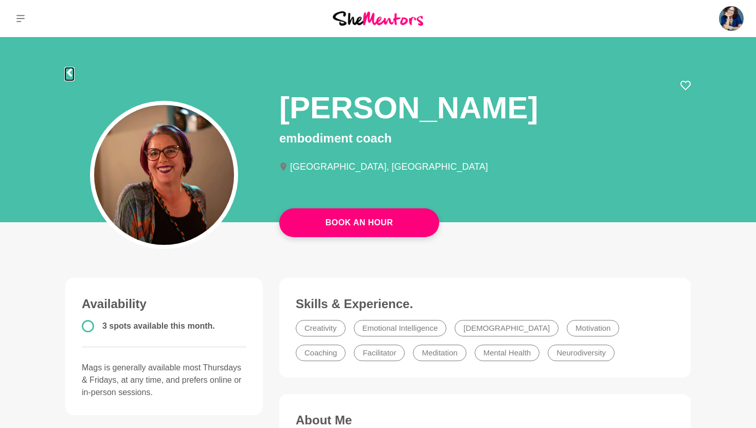
click at [68, 73] on icon at bounding box center [69, 72] width 5 height 8
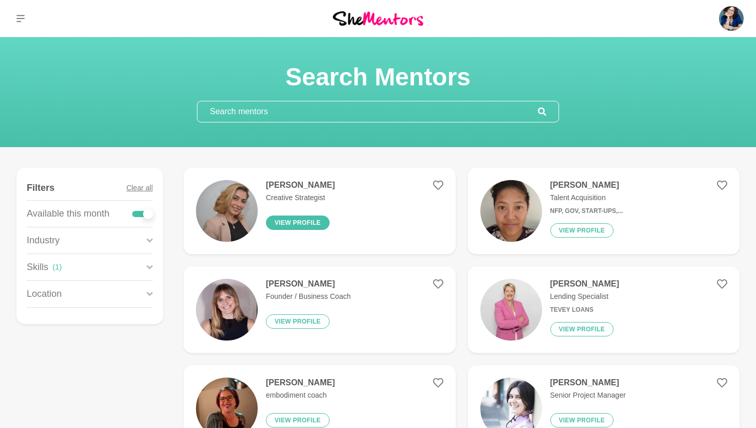
click at [315, 224] on button "View profile" at bounding box center [298, 223] width 64 height 14
